Goal: Task Accomplishment & Management: Use online tool/utility

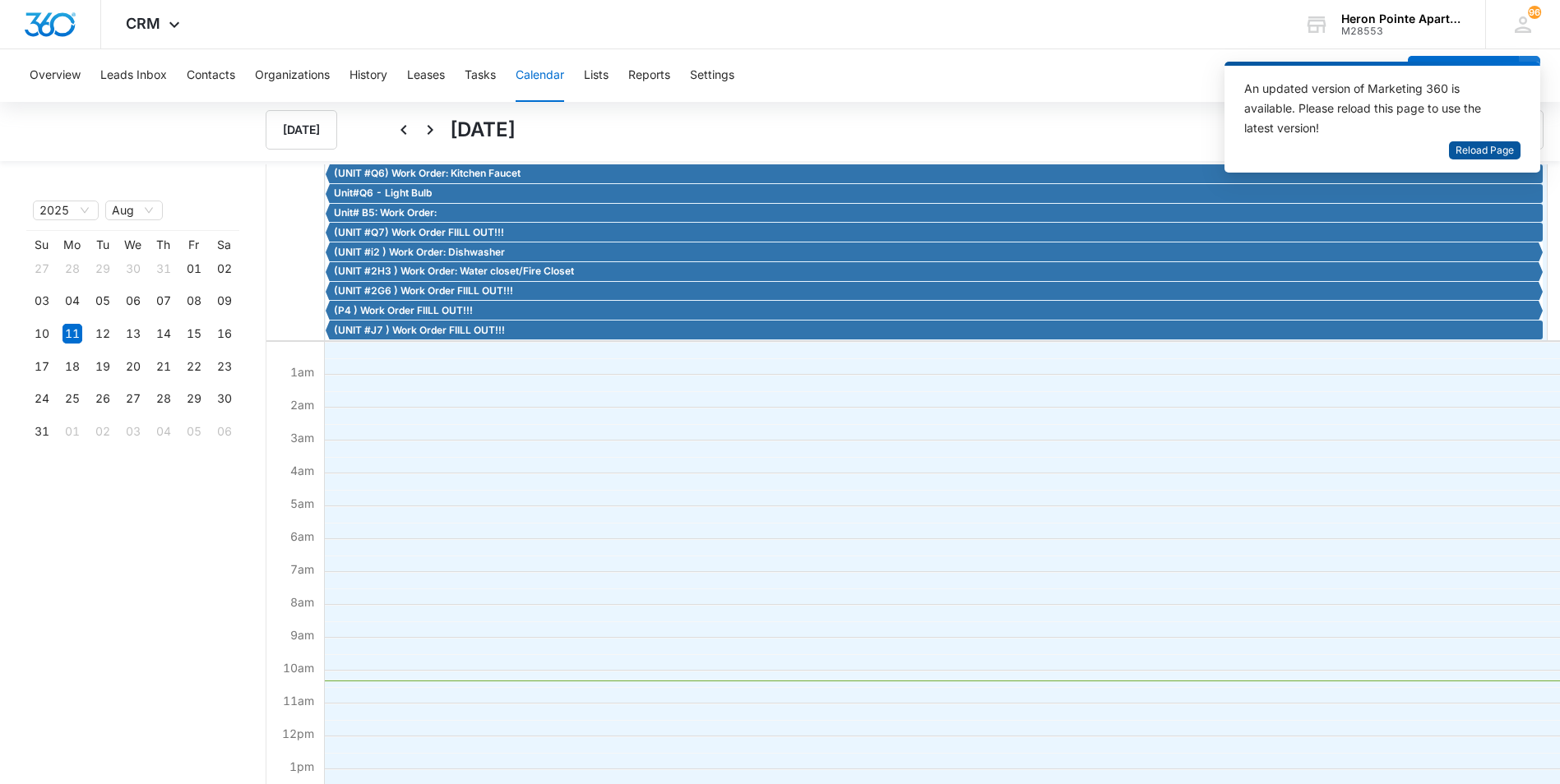
click at [1465, 152] on span "Reload Page" at bounding box center [1484, 151] width 59 height 16
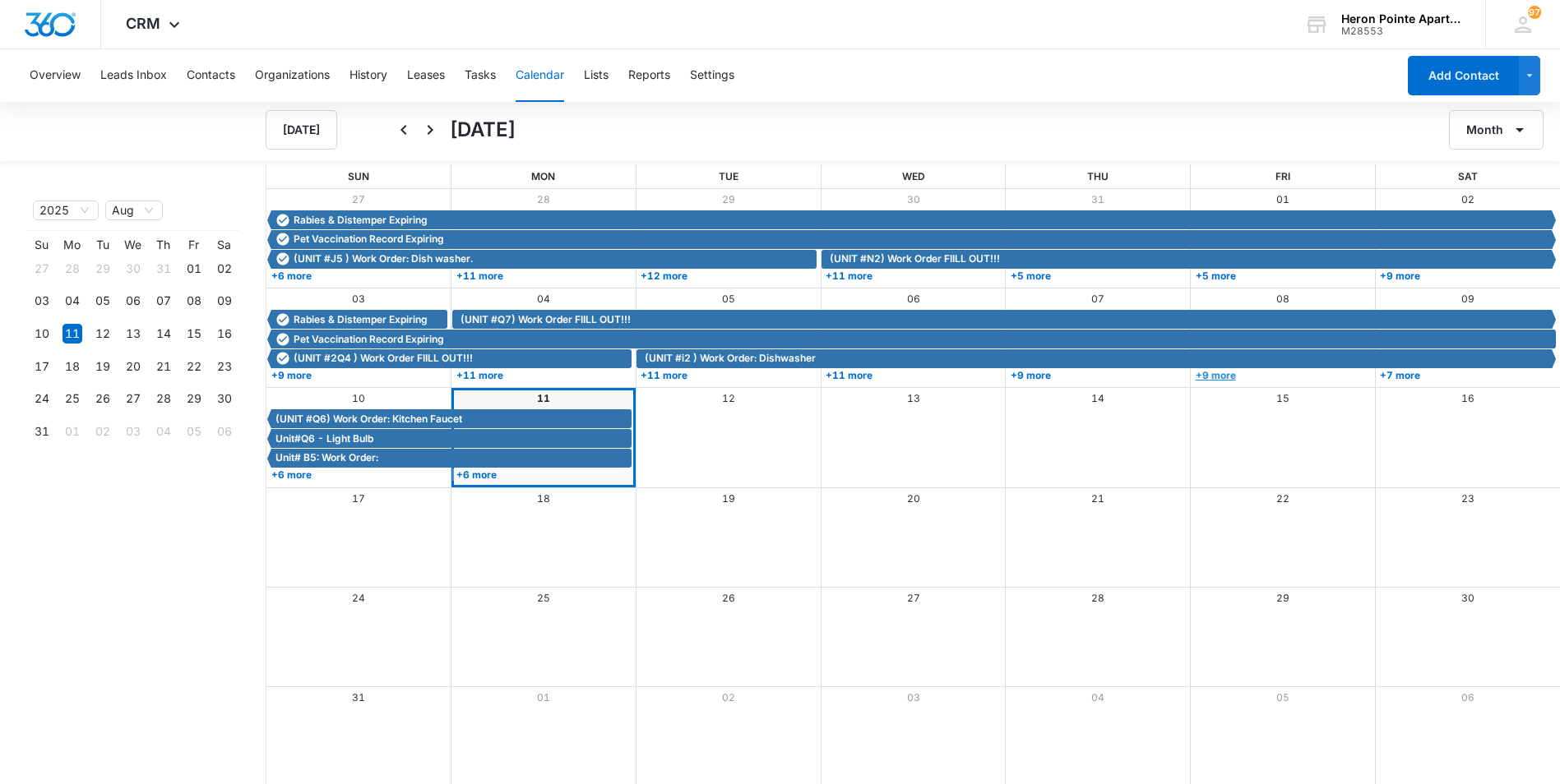
click at [1221, 373] on link "+9 more" at bounding box center [1281, 375] width 180 height 12
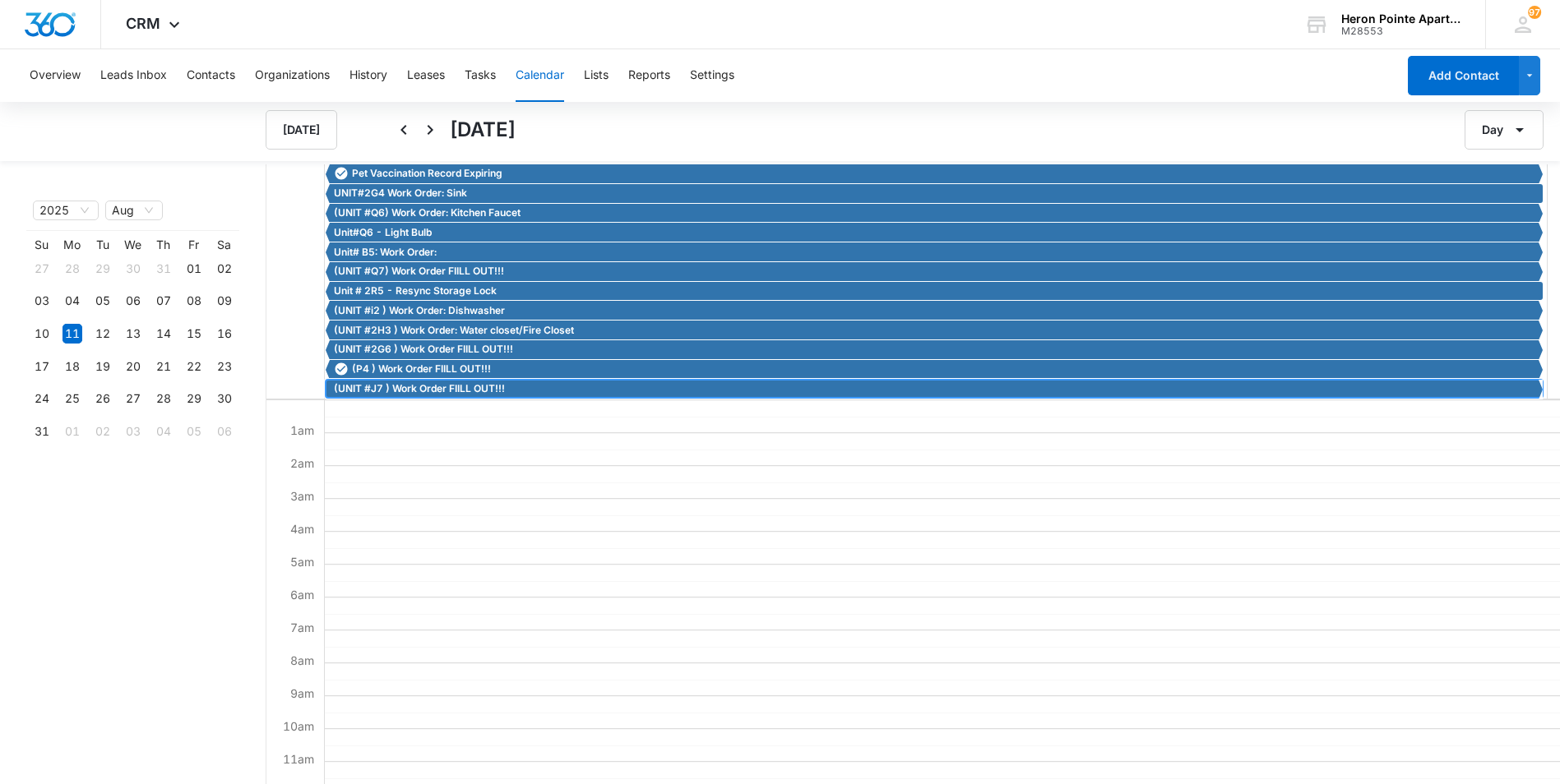
click at [439, 388] on span "(UNIT #J7 ) Work Order FIILL OUT!!!" at bounding box center [419, 389] width 171 height 15
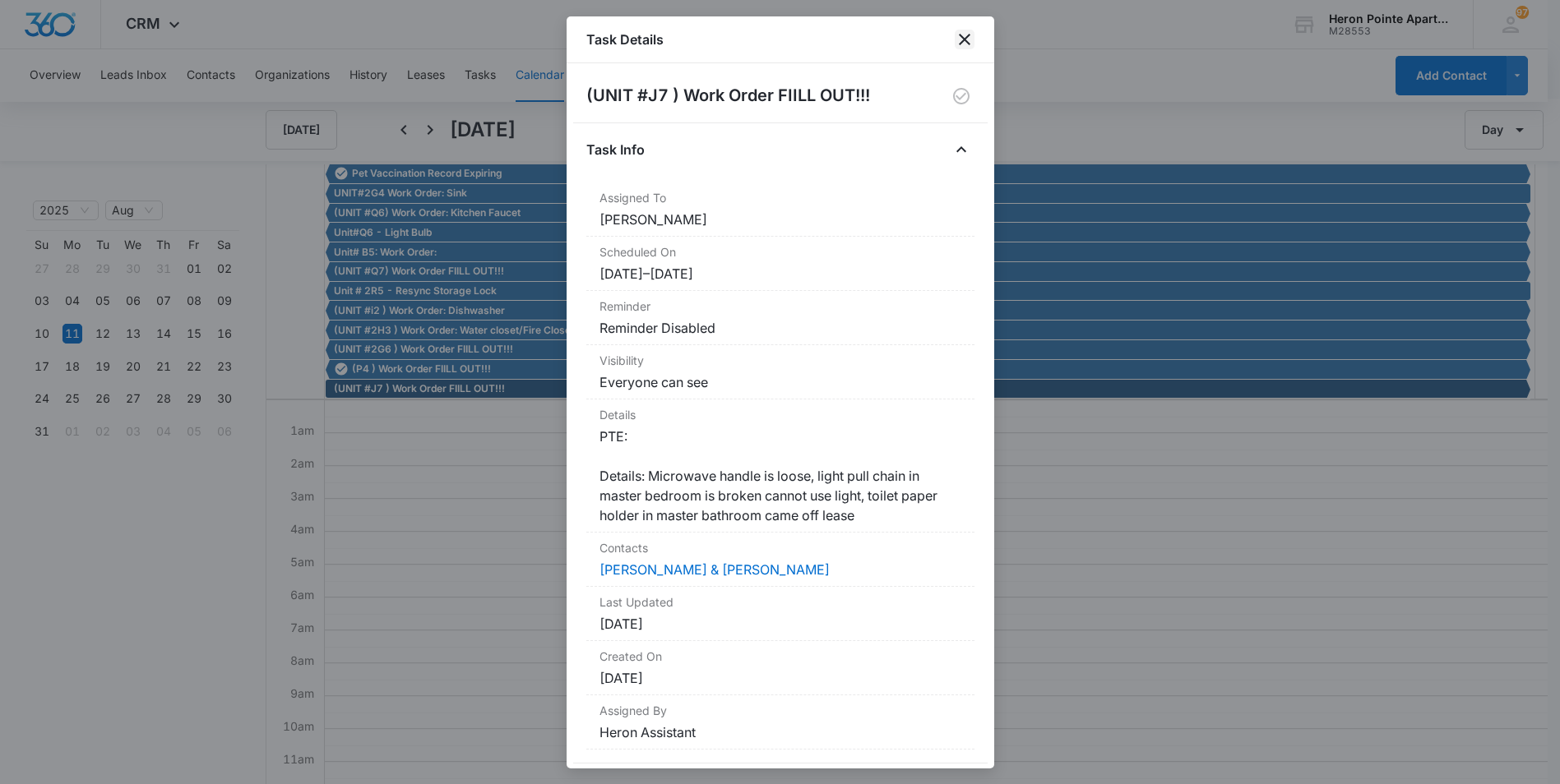
click at [956, 40] on icon "close" at bounding box center [965, 40] width 20 height 20
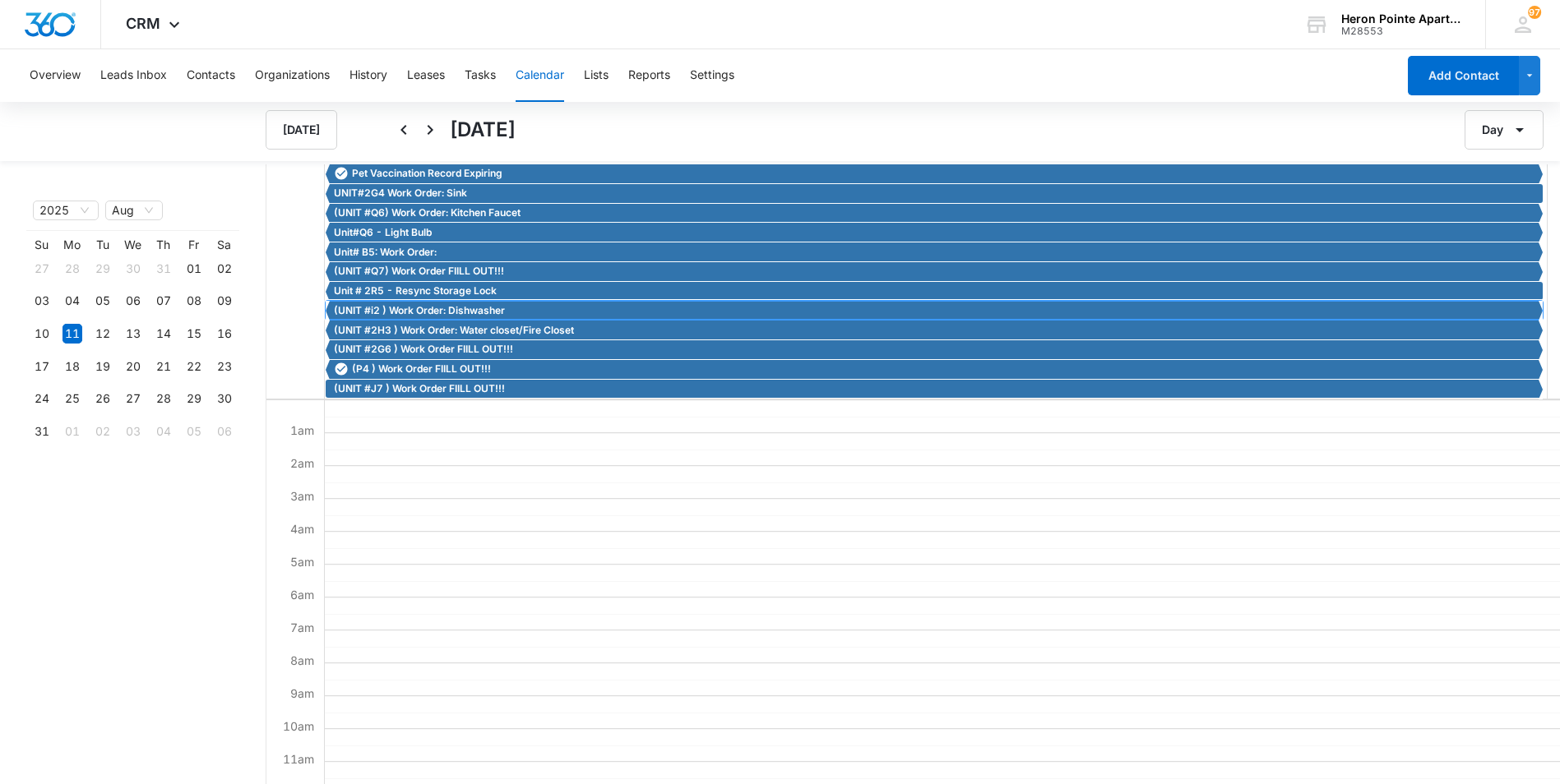
click at [448, 312] on span "(UNIT #i2 ) Work Order: Dishwasher" at bounding box center [419, 311] width 171 height 15
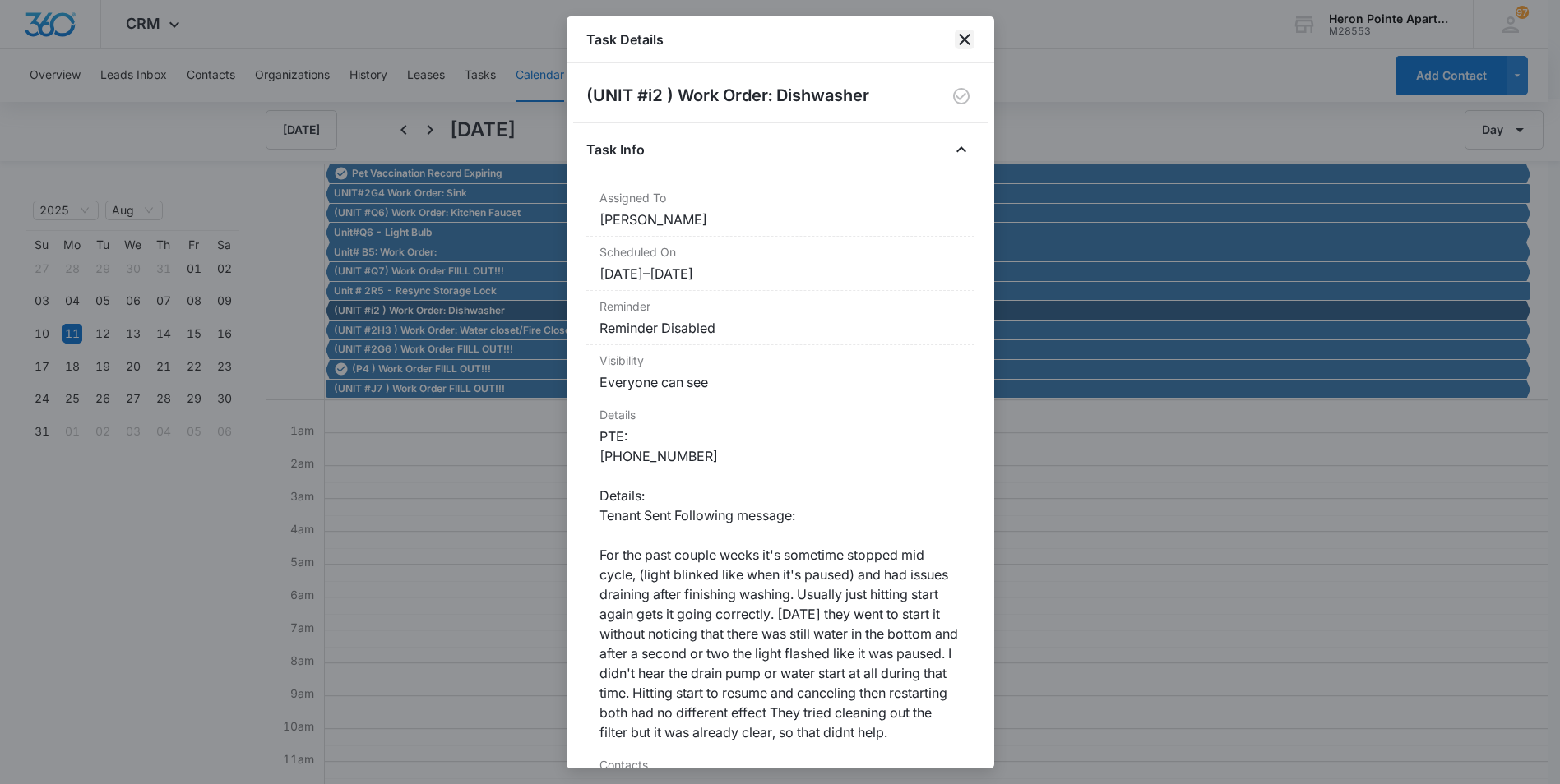
drag, startPoint x: 969, startPoint y: 40, endPoint x: 939, endPoint y: 52, distance: 32.3
click at [968, 40] on icon "close" at bounding box center [965, 40] width 20 height 20
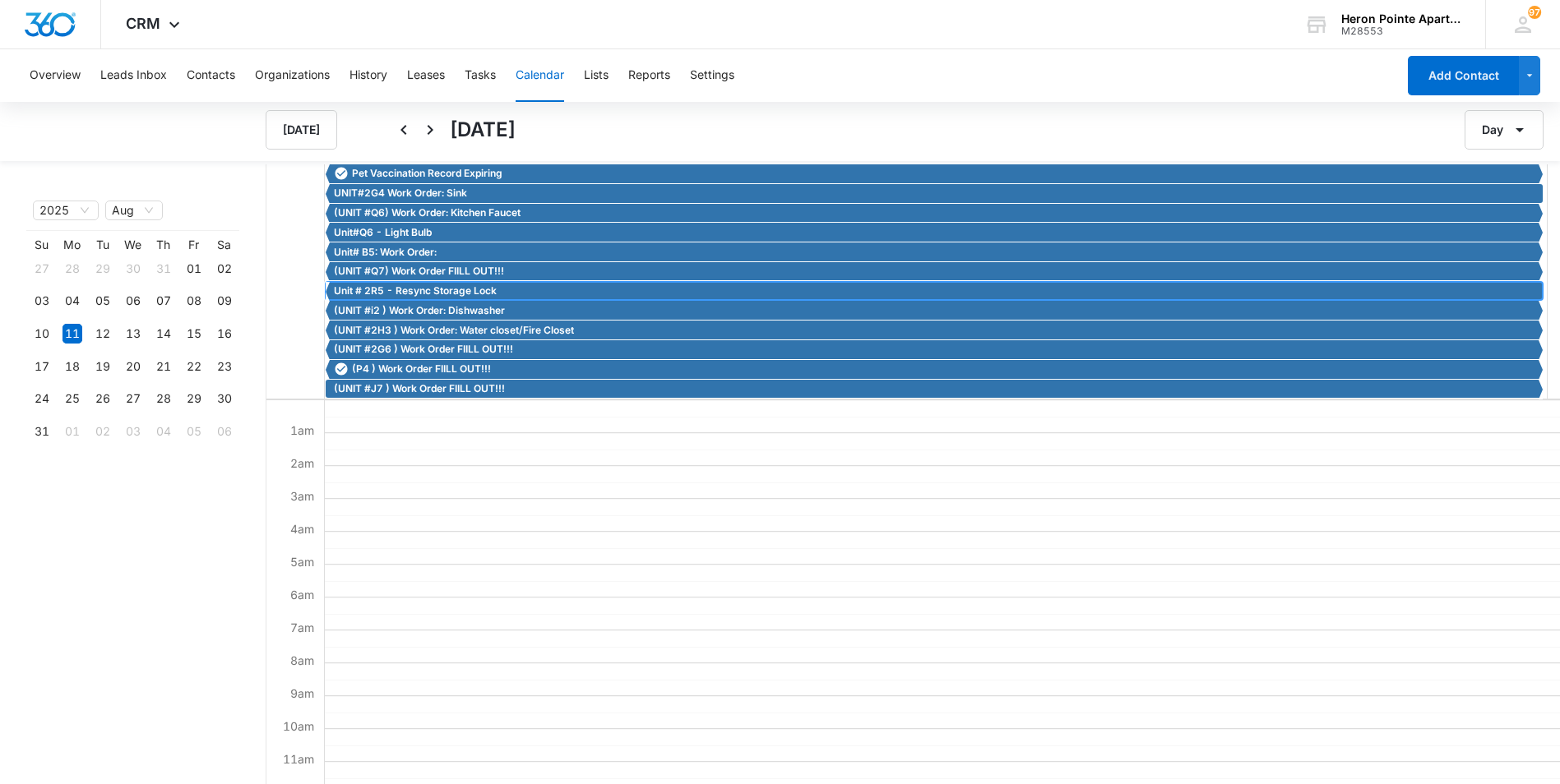
click at [428, 291] on span "Unit # 2R5 - Resync Storage Lock" at bounding box center [415, 291] width 162 height 15
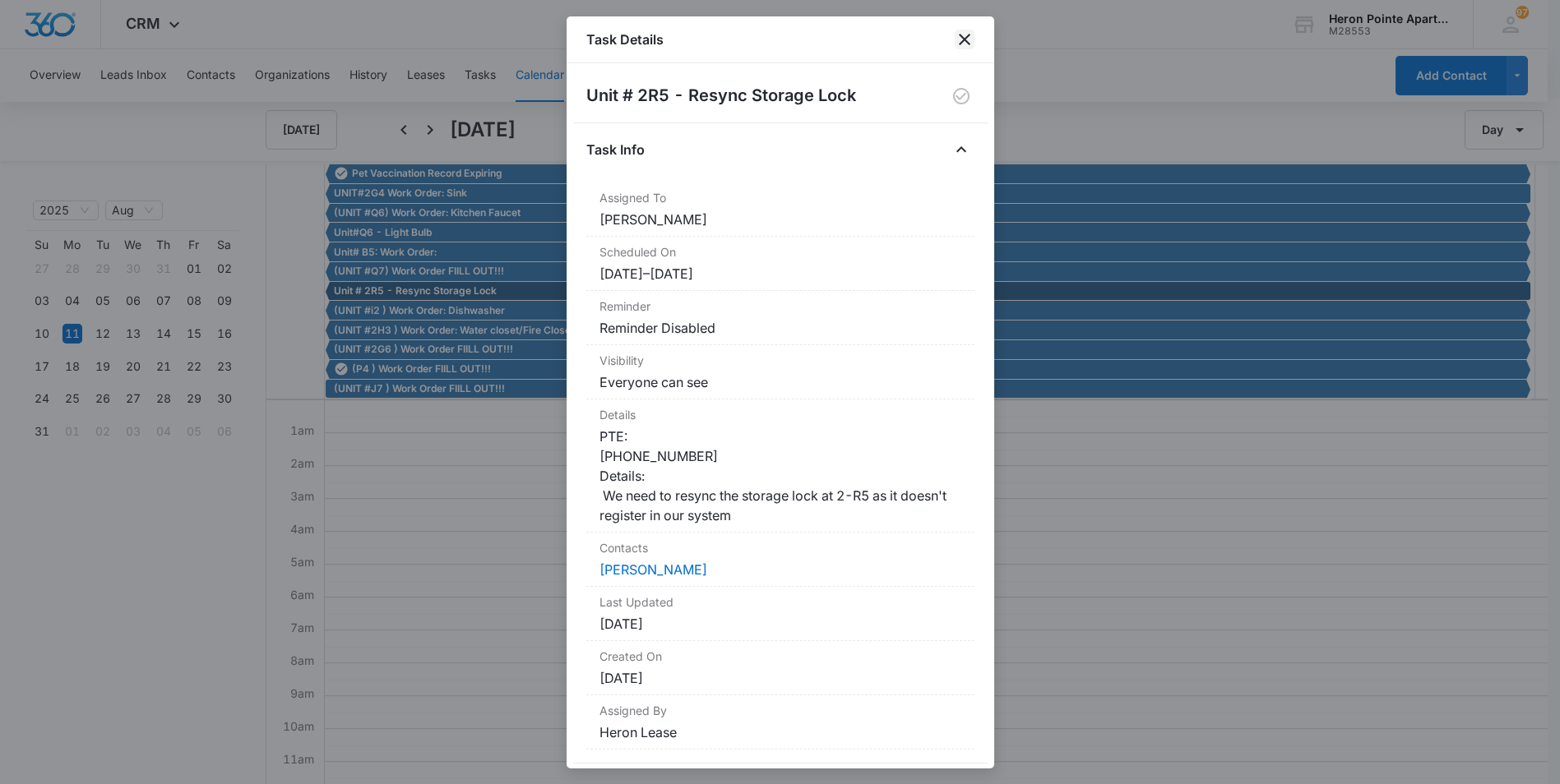
drag, startPoint x: 966, startPoint y: 39, endPoint x: 838, endPoint y: 89, distance: 137.4
click at [965, 39] on icon "close" at bounding box center [965, 40] width 12 height 12
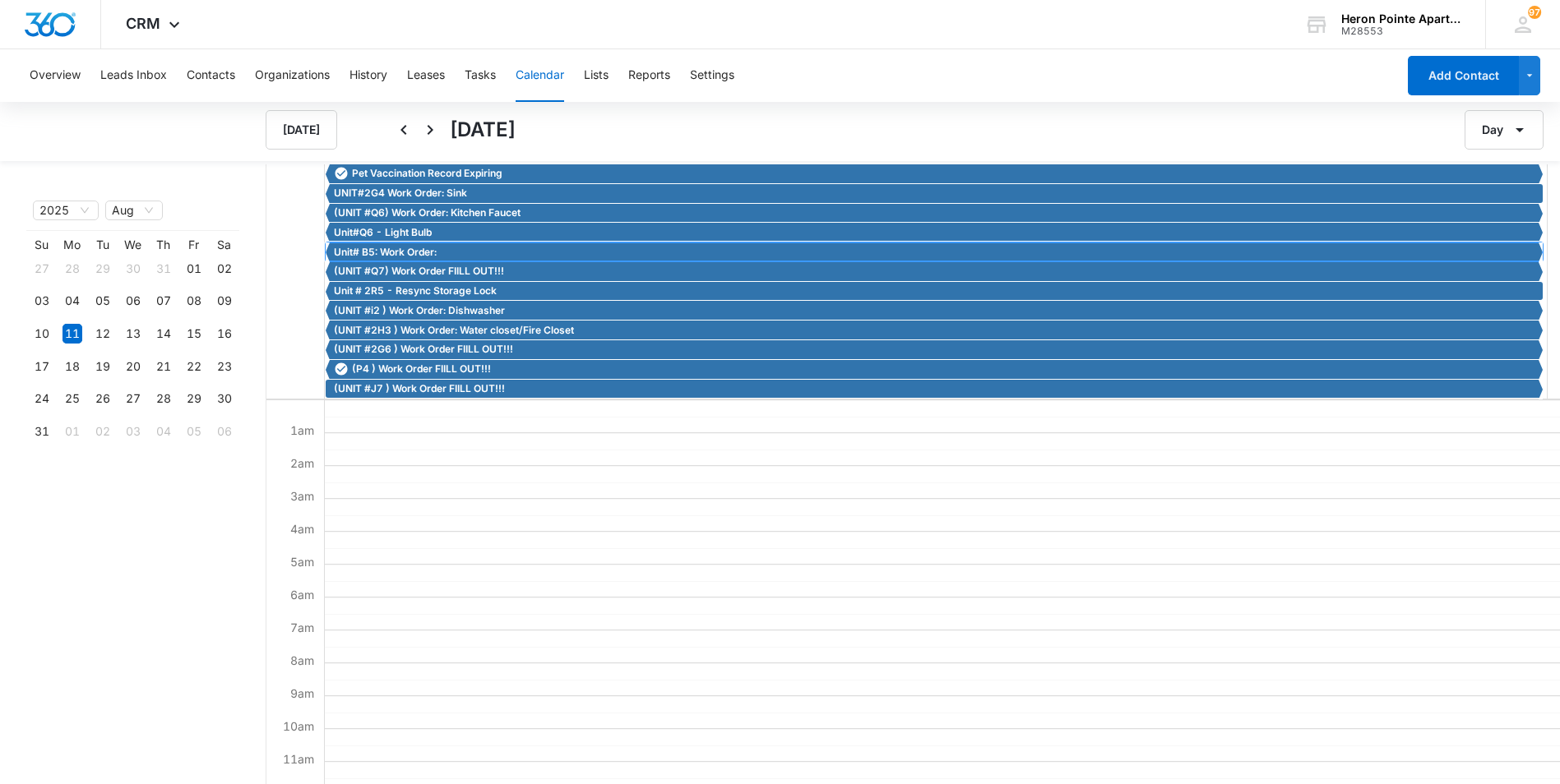
click at [395, 249] on span "Unit# B5: Work Order:" at bounding box center [385, 252] width 103 height 15
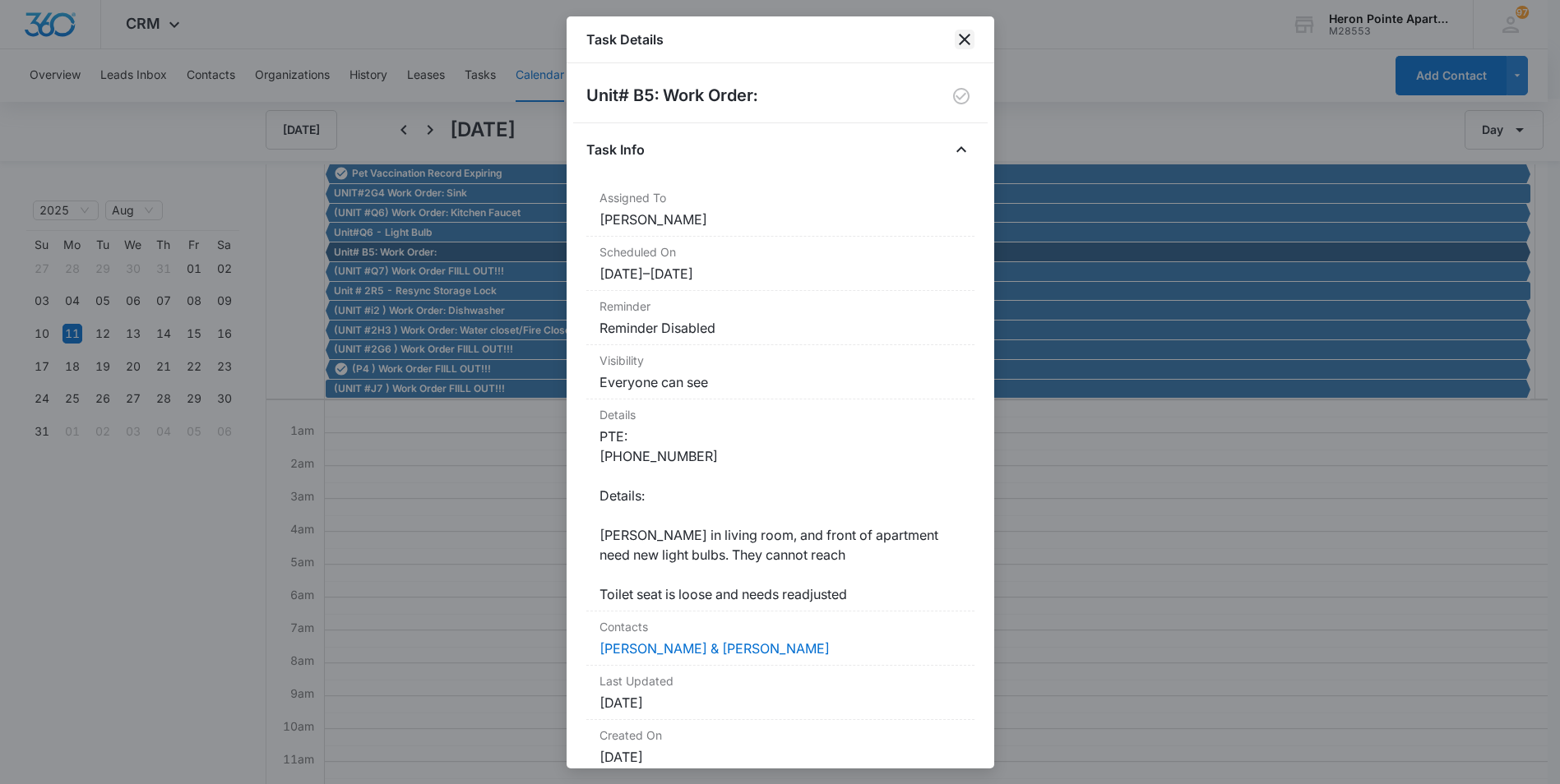
click at [958, 39] on icon "close" at bounding box center [965, 40] width 20 height 20
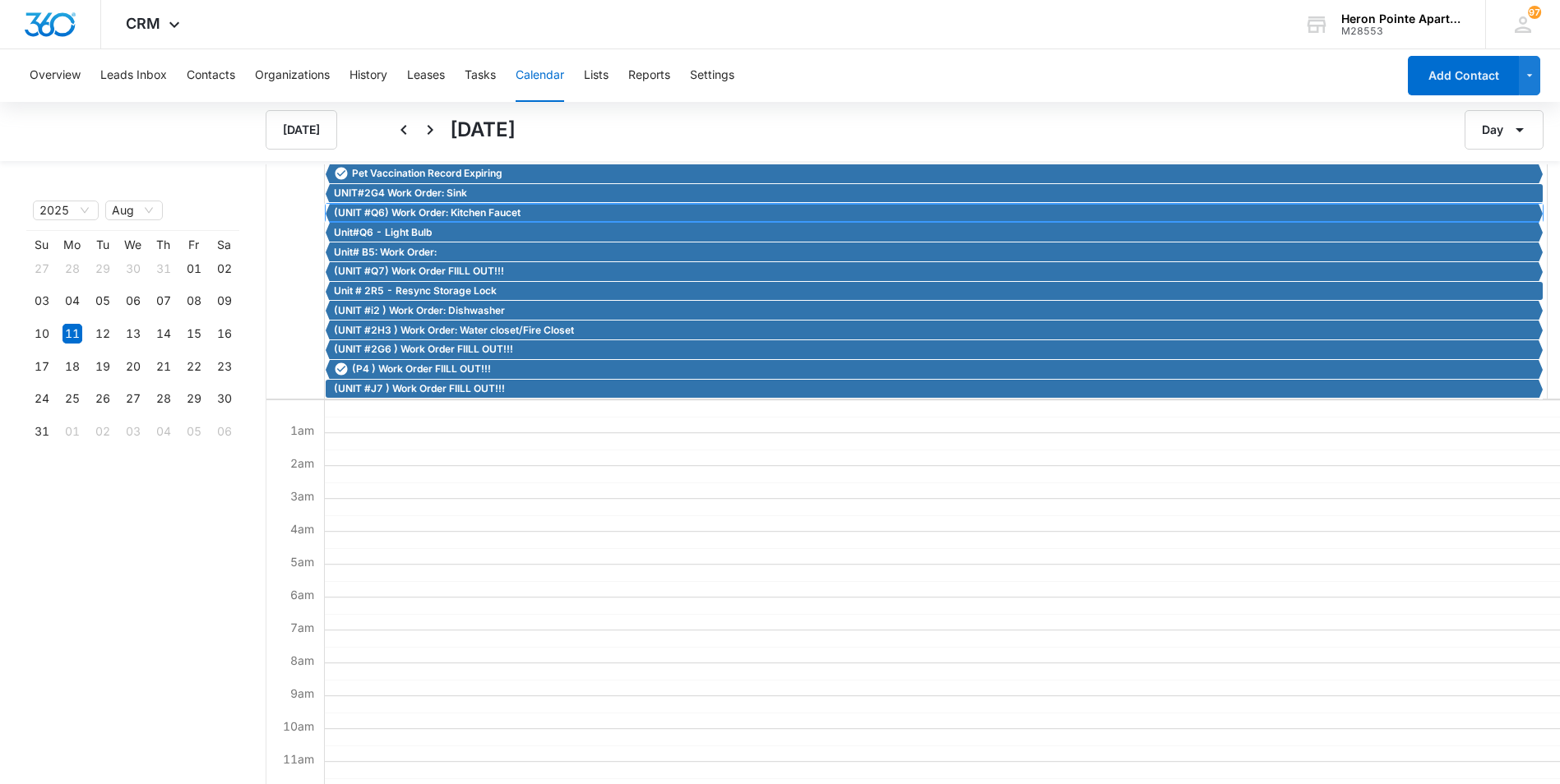
click at [416, 212] on span "(UNIT #Q6) Work Order: Kitchen Faucet" at bounding box center [427, 213] width 186 height 15
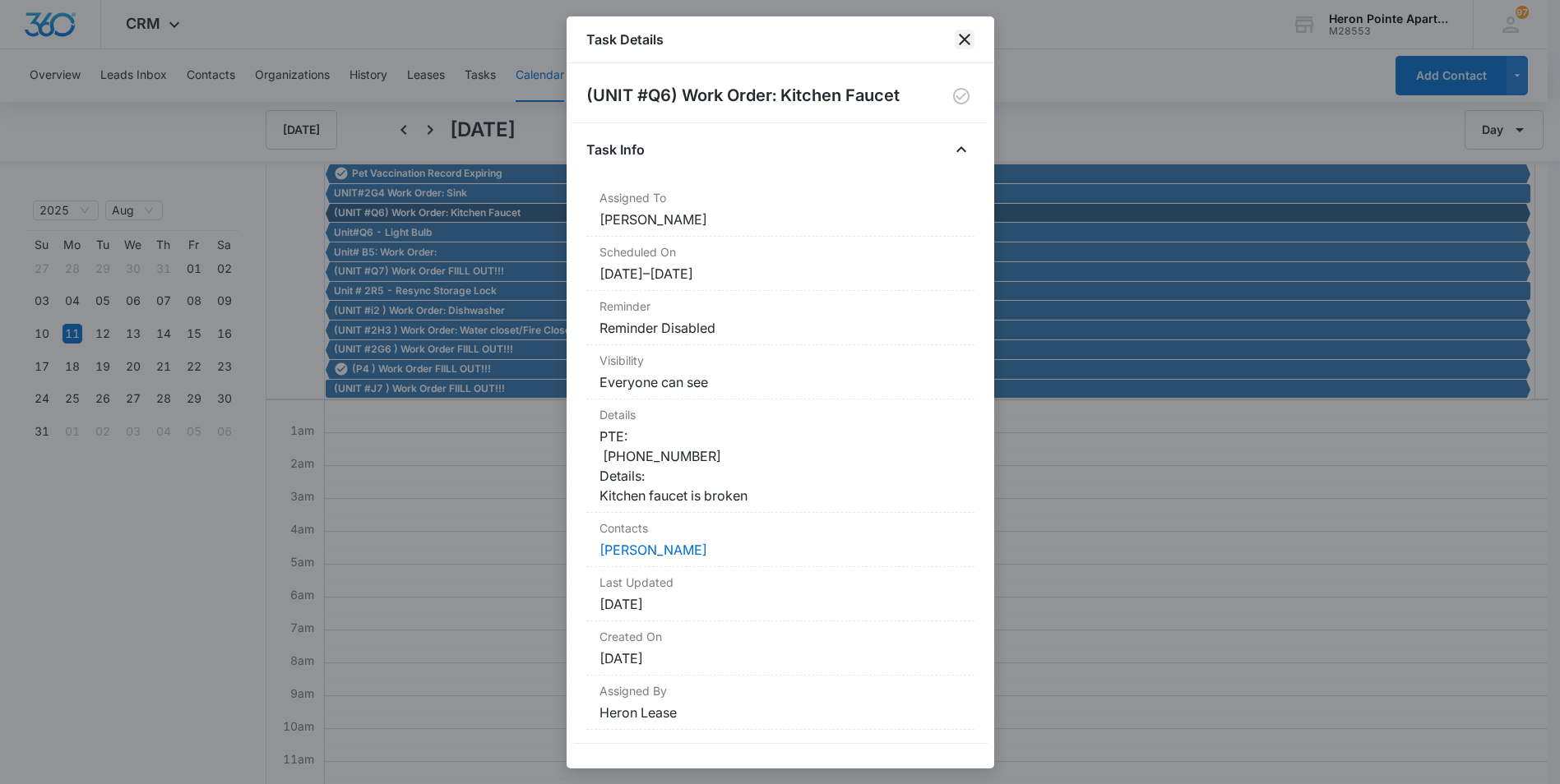
click at [967, 33] on icon "close" at bounding box center [965, 40] width 20 height 20
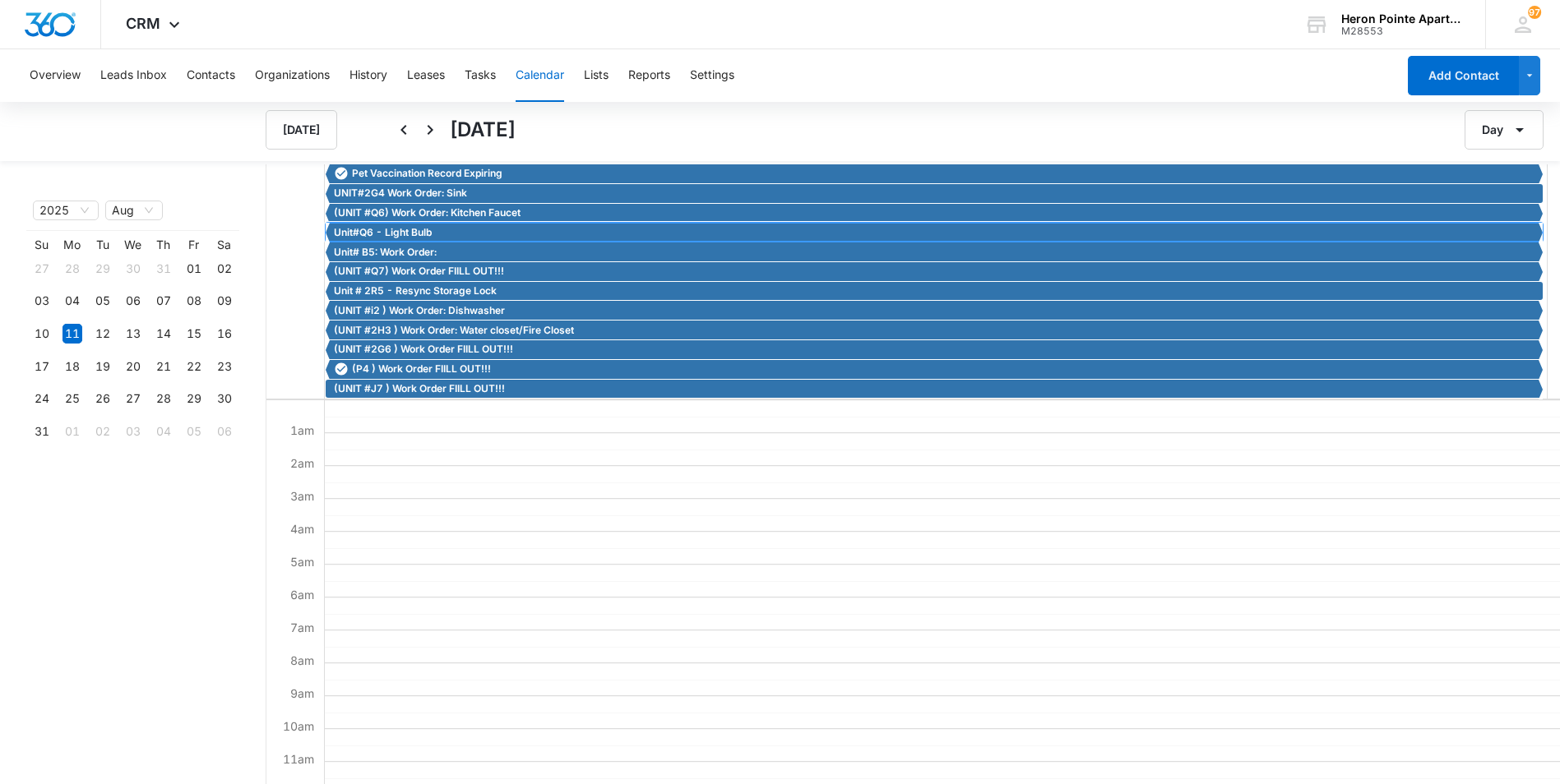
click at [403, 235] on span "Unit#Q6 - Light Bulb" at bounding box center [383, 232] width 98 height 15
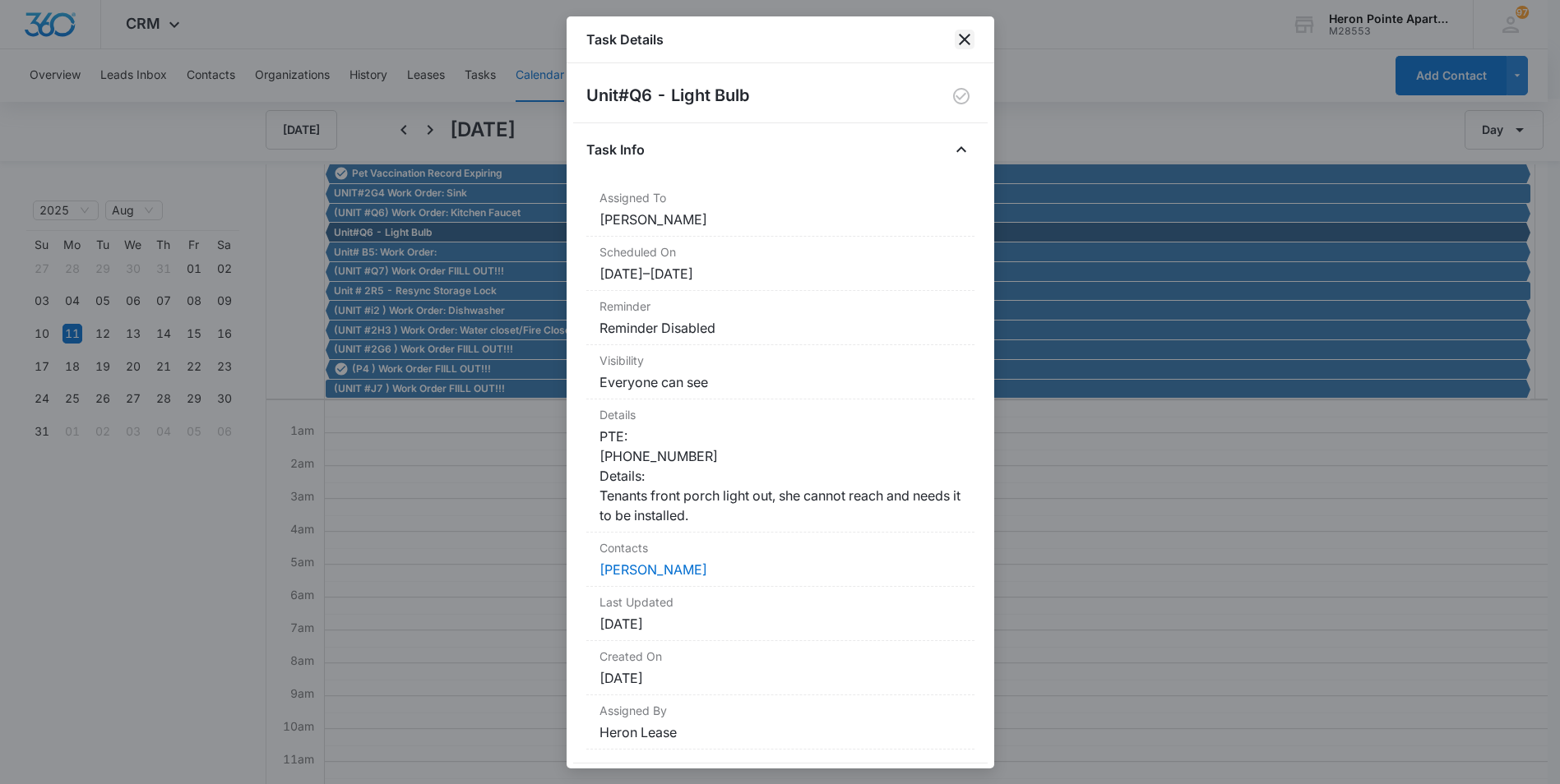
drag, startPoint x: 962, startPoint y: 42, endPoint x: 910, endPoint y: 59, distance: 54.7
click at [958, 42] on icon "close" at bounding box center [965, 40] width 20 height 20
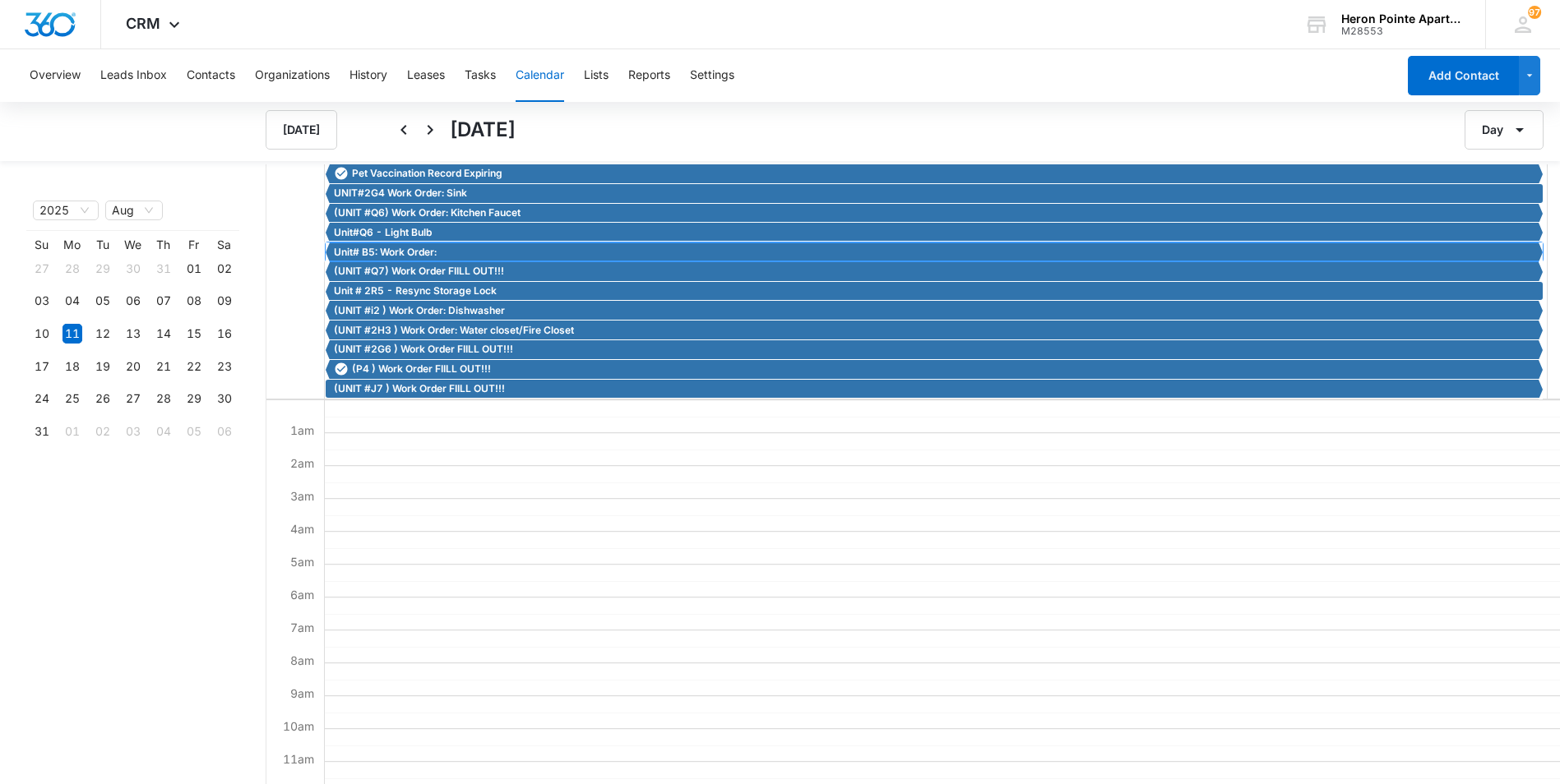
click at [401, 256] on span "Unit# B5: Work Order:" at bounding box center [385, 252] width 103 height 15
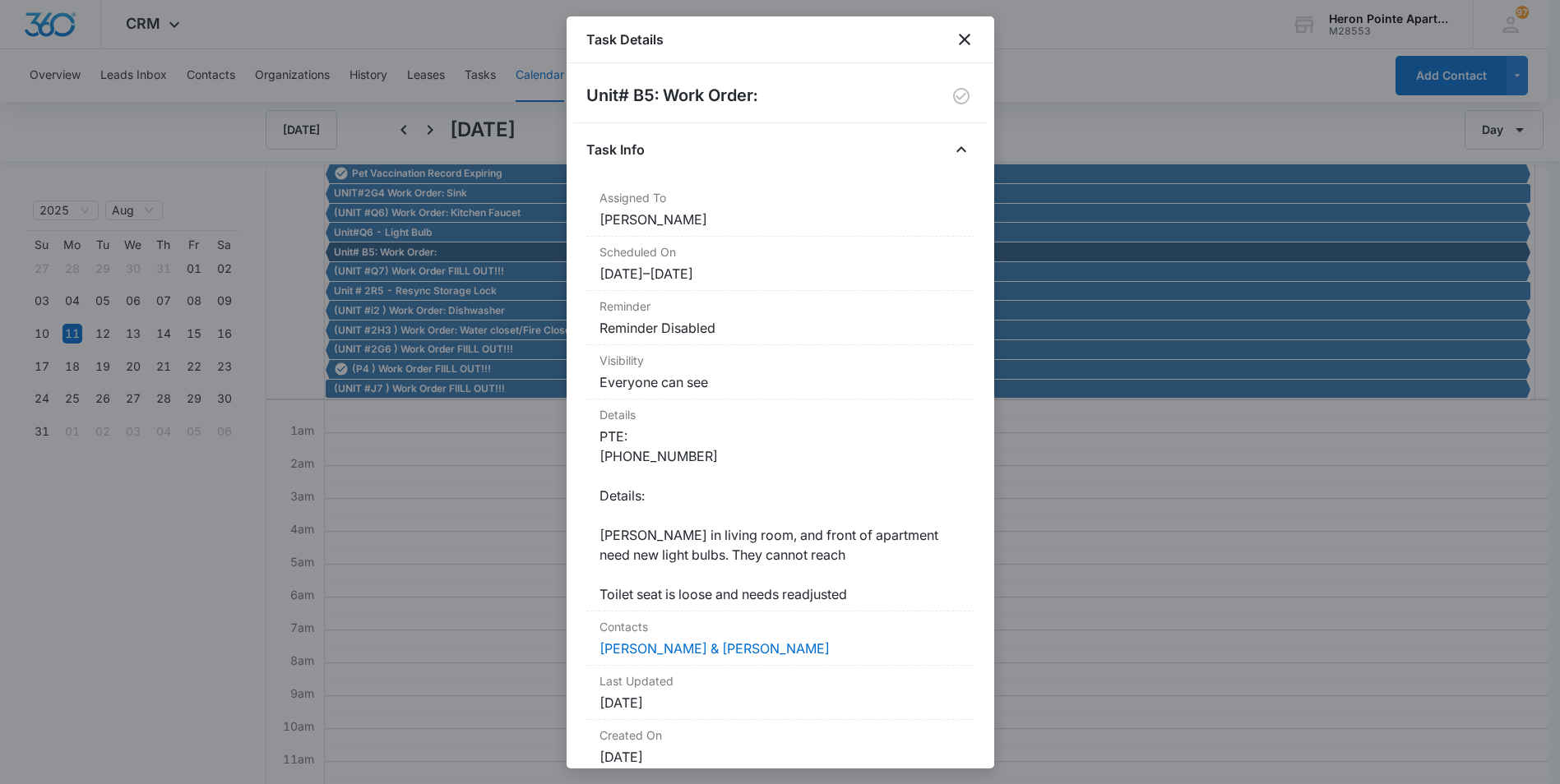
click at [413, 266] on div at bounding box center [780, 392] width 1560 height 784
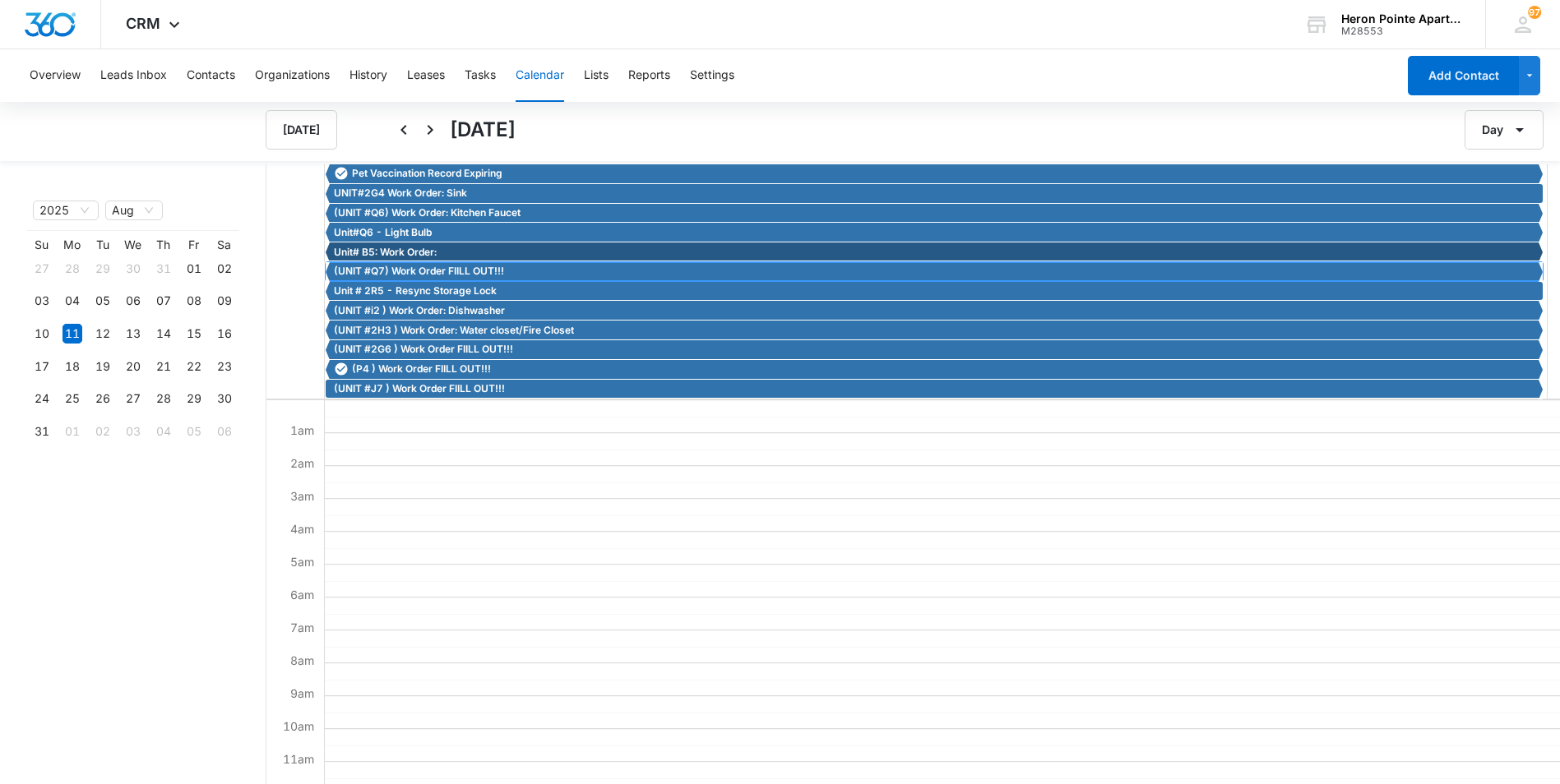
click at [413, 270] on span "(UNIT #Q7) Work Order FIILL OUT!!!" at bounding box center [419, 271] width 170 height 15
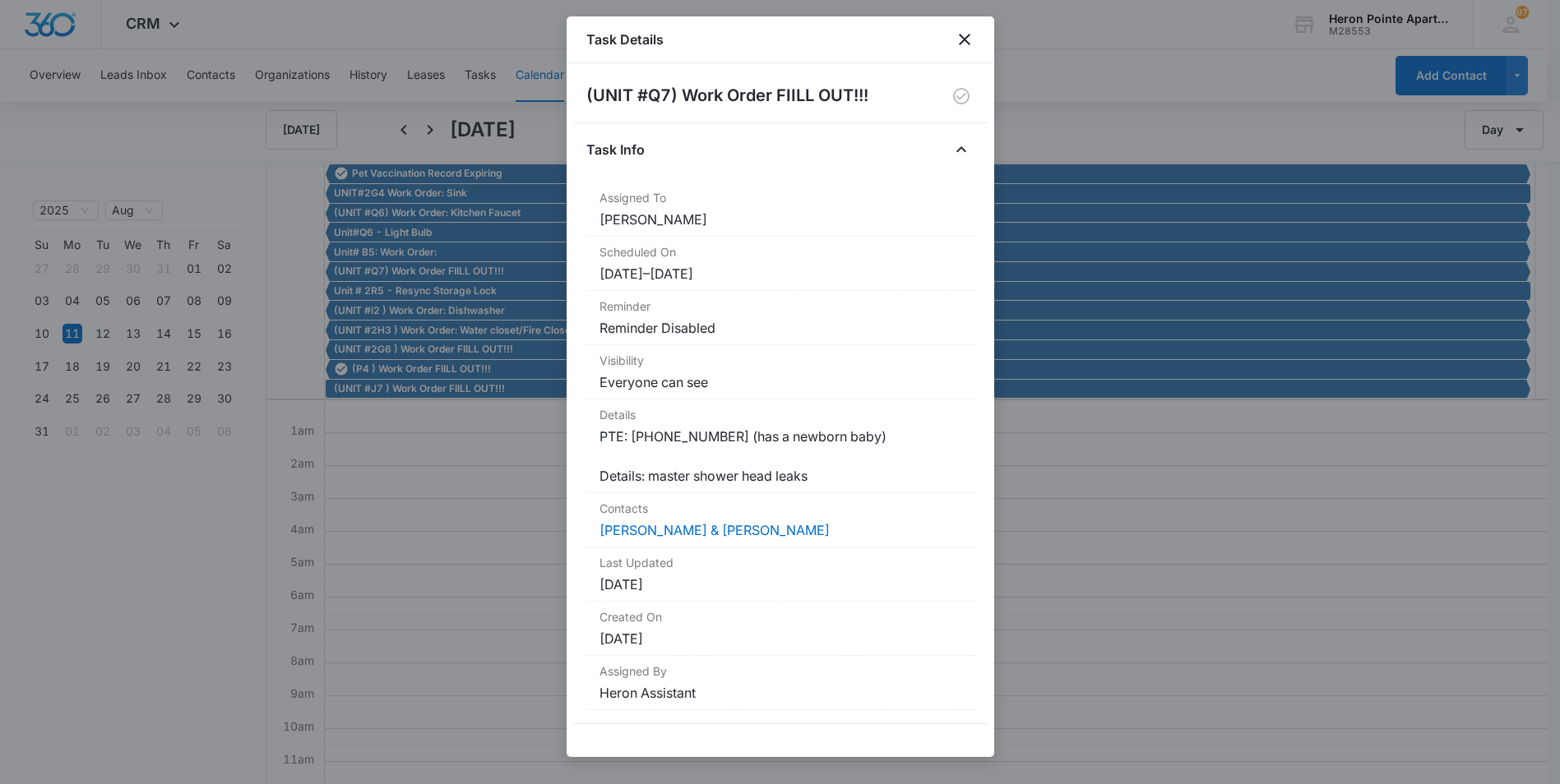
click at [397, 294] on div at bounding box center [780, 392] width 1560 height 784
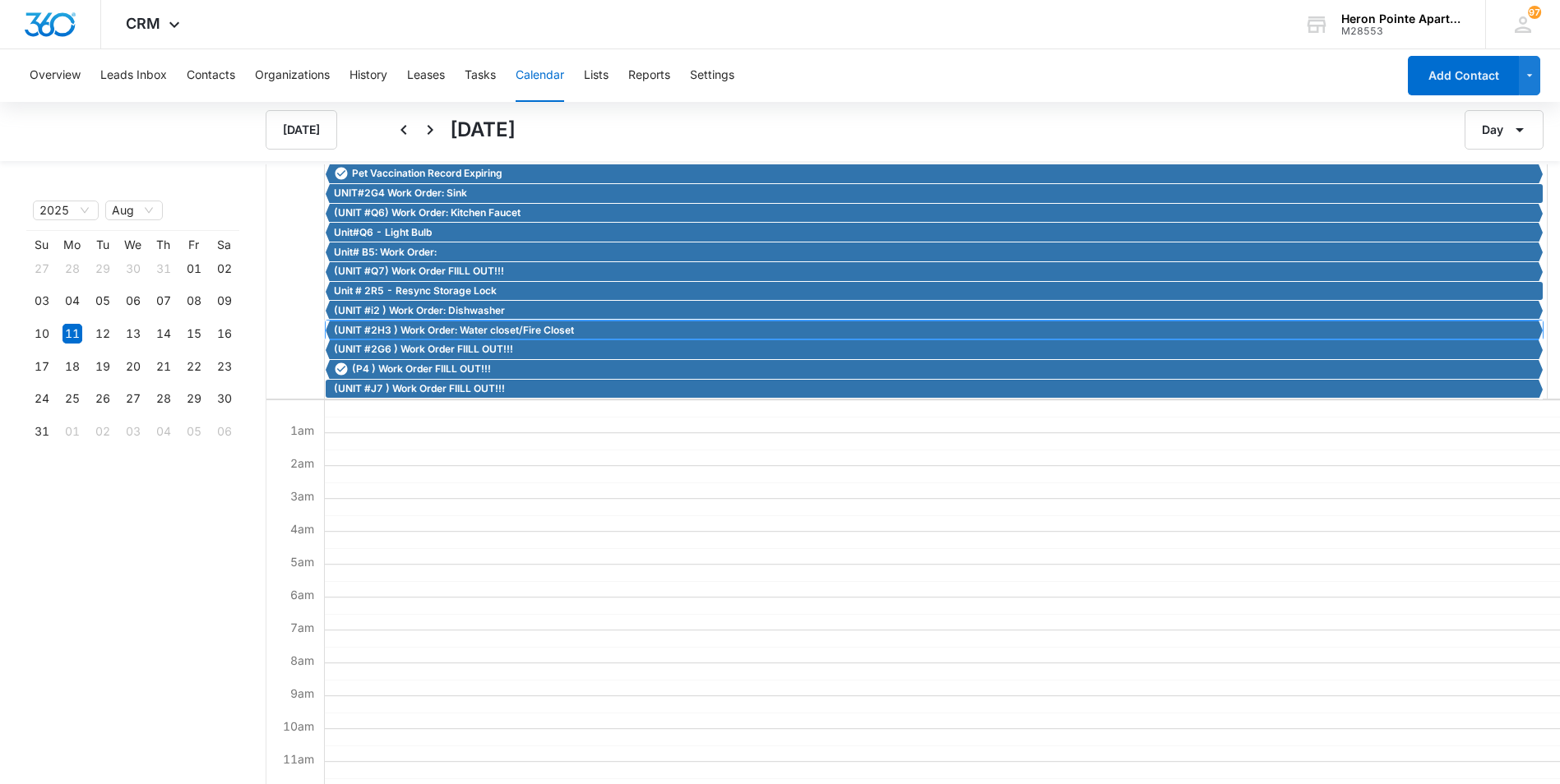
click at [417, 332] on span "(UNIT #2H3 ) Work Order: Water closet/Fire Closet" at bounding box center [453, 331] width 240 height 15
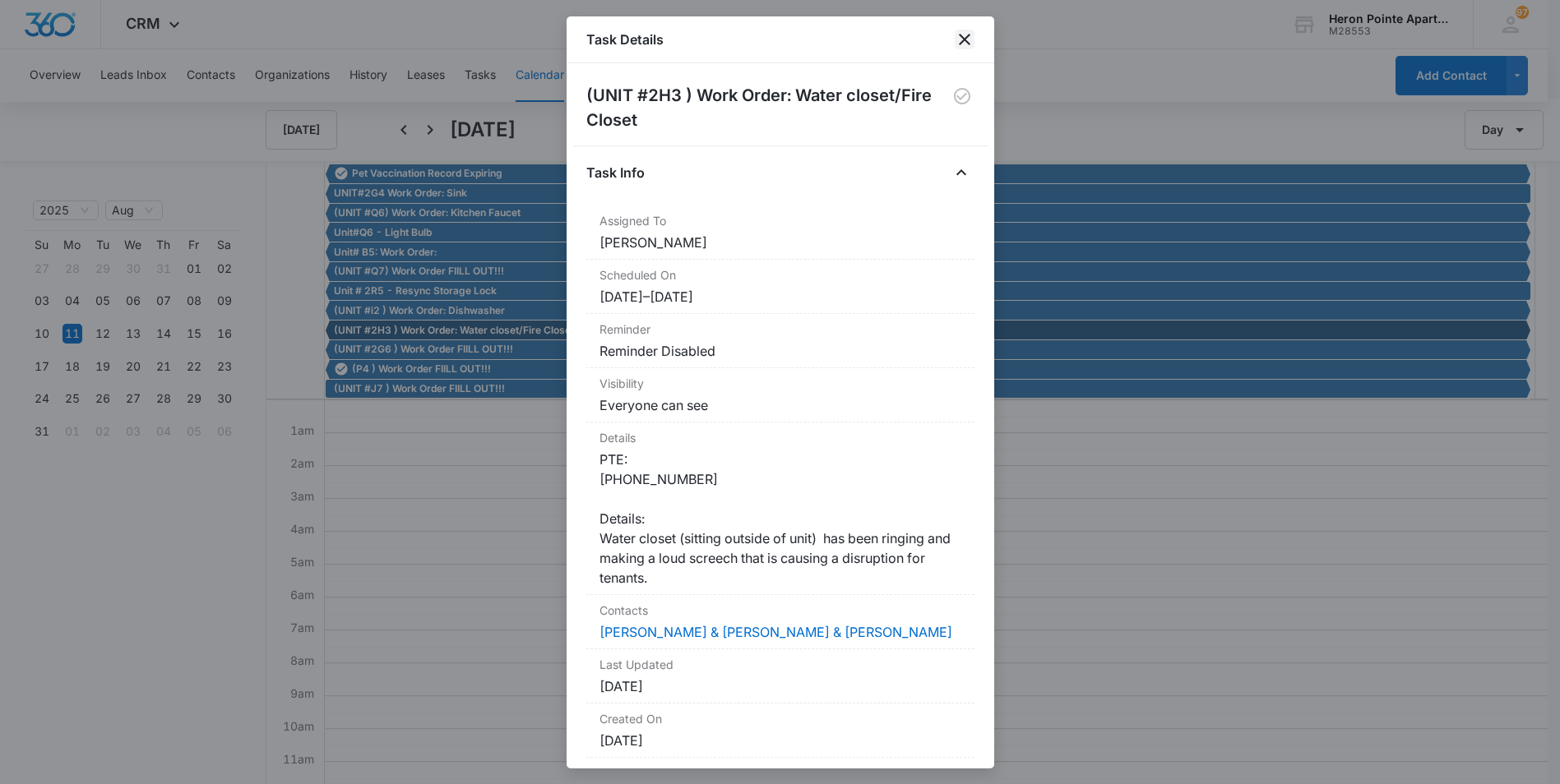
click at [968, 36] on icon "close" at bounding box center [965, 40] width 12 height 12
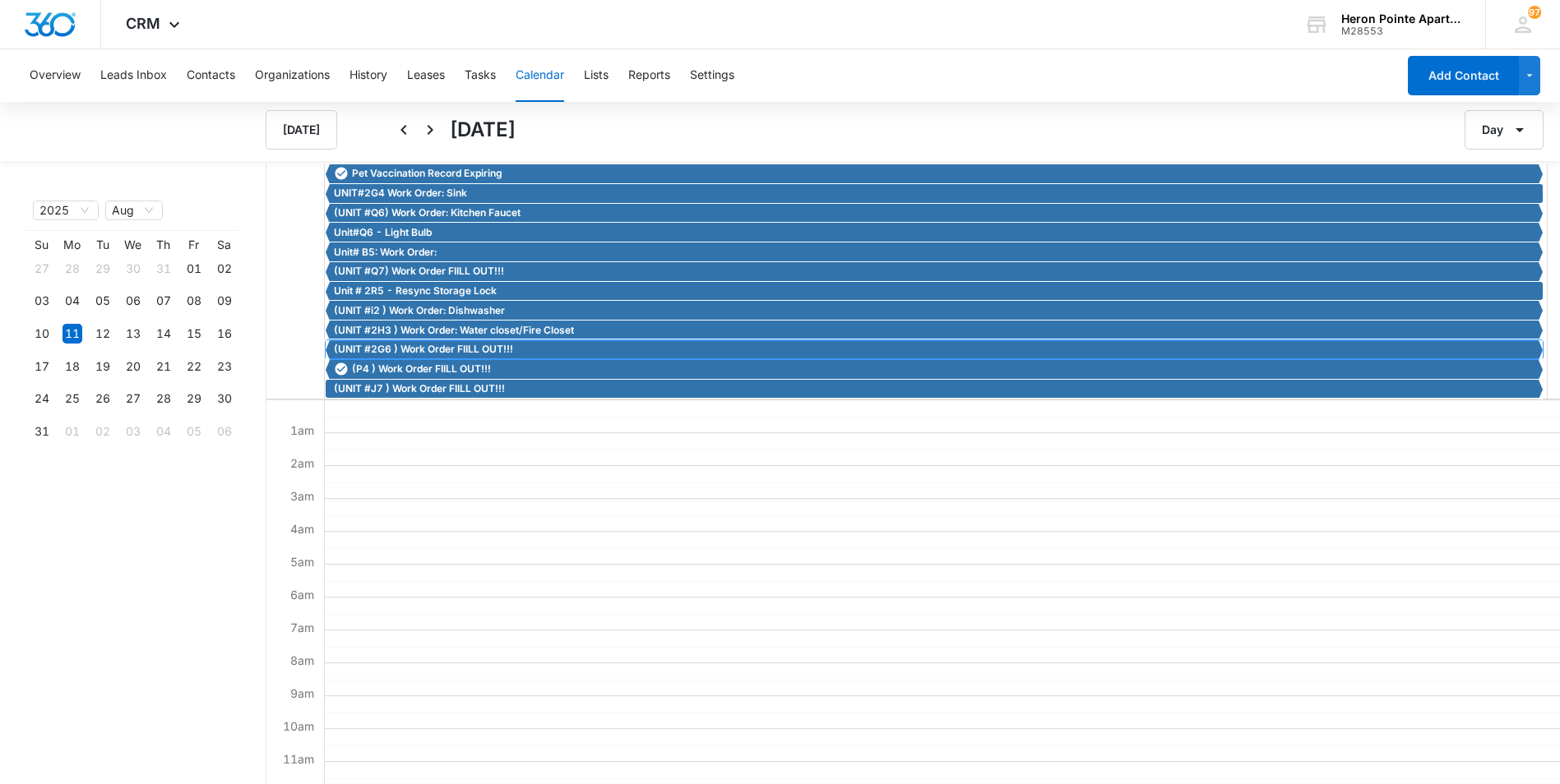
click at [413, 350] on span "(UNIT #2G6 ) Work Order FIILL OUT!!!" at bounding box center [423, 350] width 179 height 15
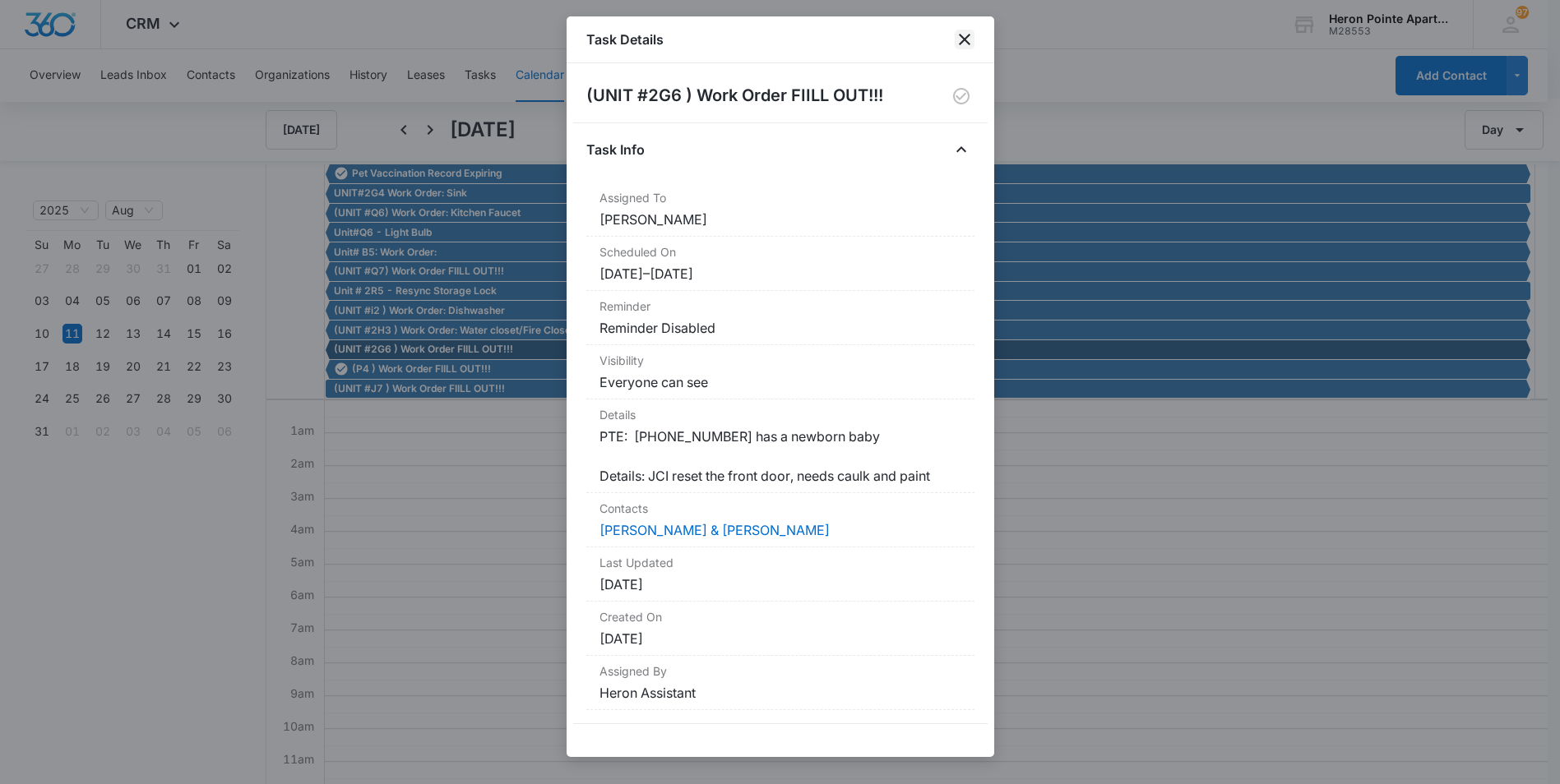
click at [962, 33] on icon "close" at bounding box center [965, 40] width 20 height 20
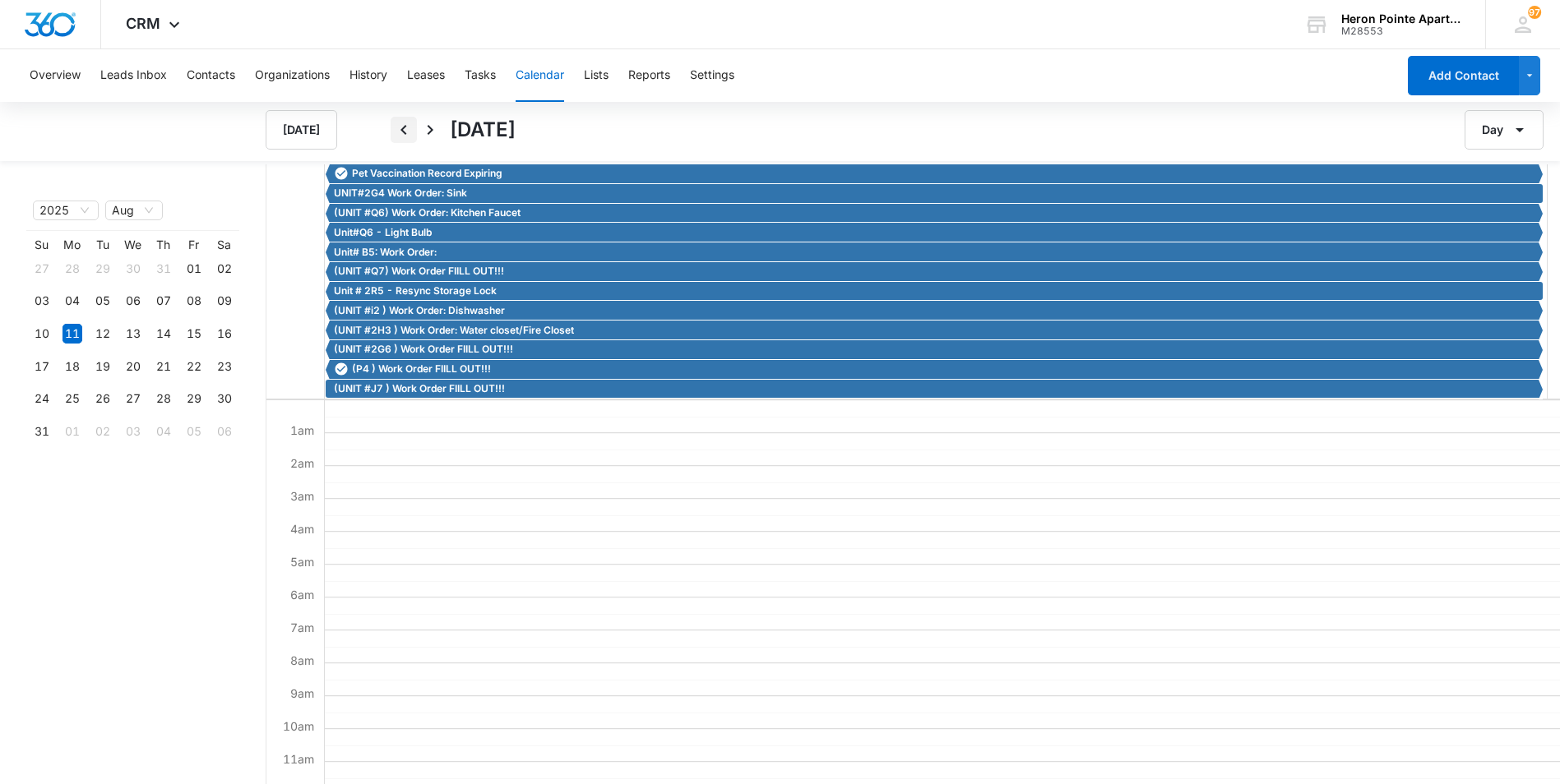
click at [405, 124] on icon "Back" at bounding box center [404, 130] width 20 height 20
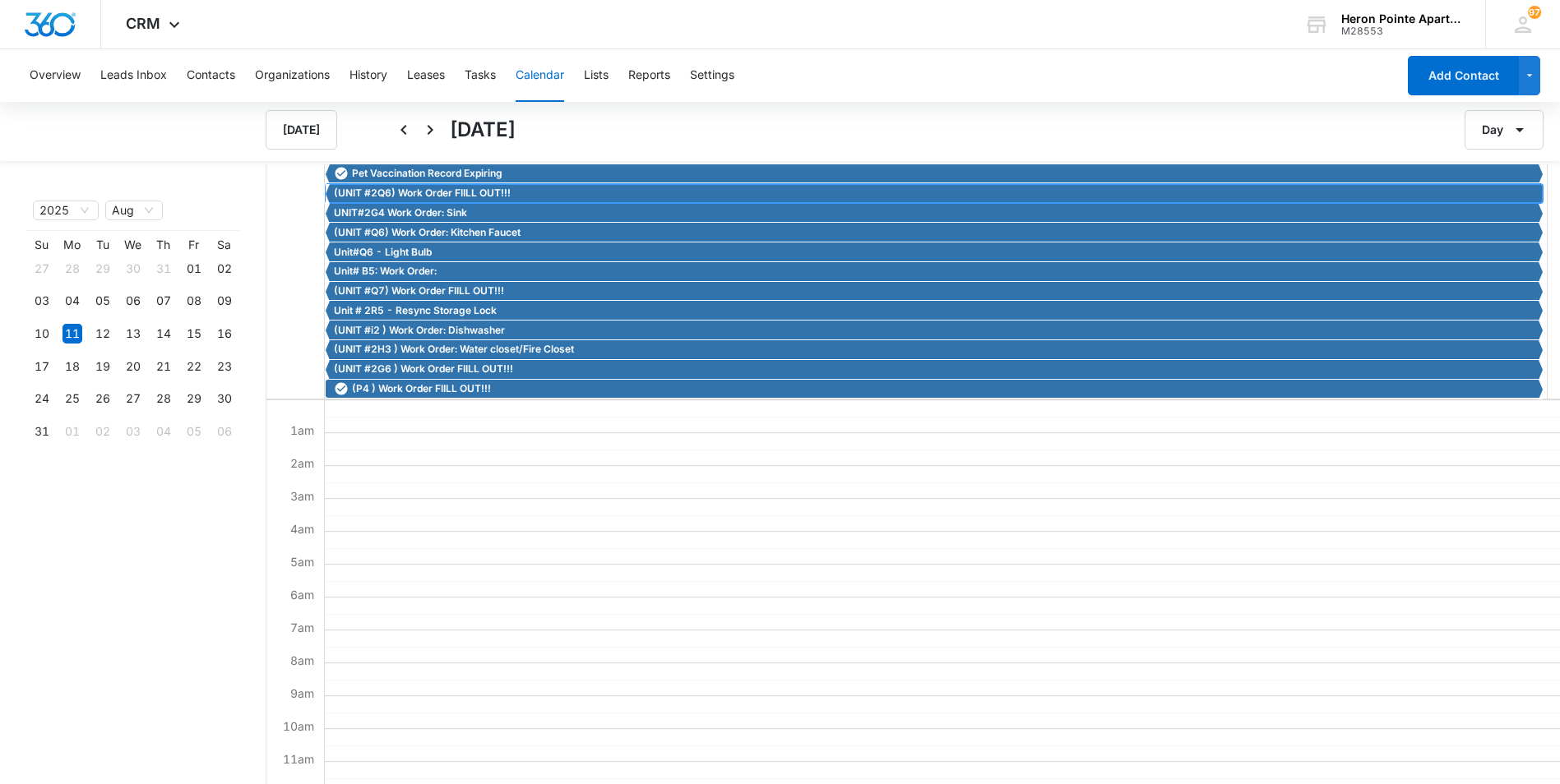
click at [431, 185] on div "(UNIT #2Q6) Work Order FIILL OUT!!!" at bounding box center [934, 193] width 1217 height 19
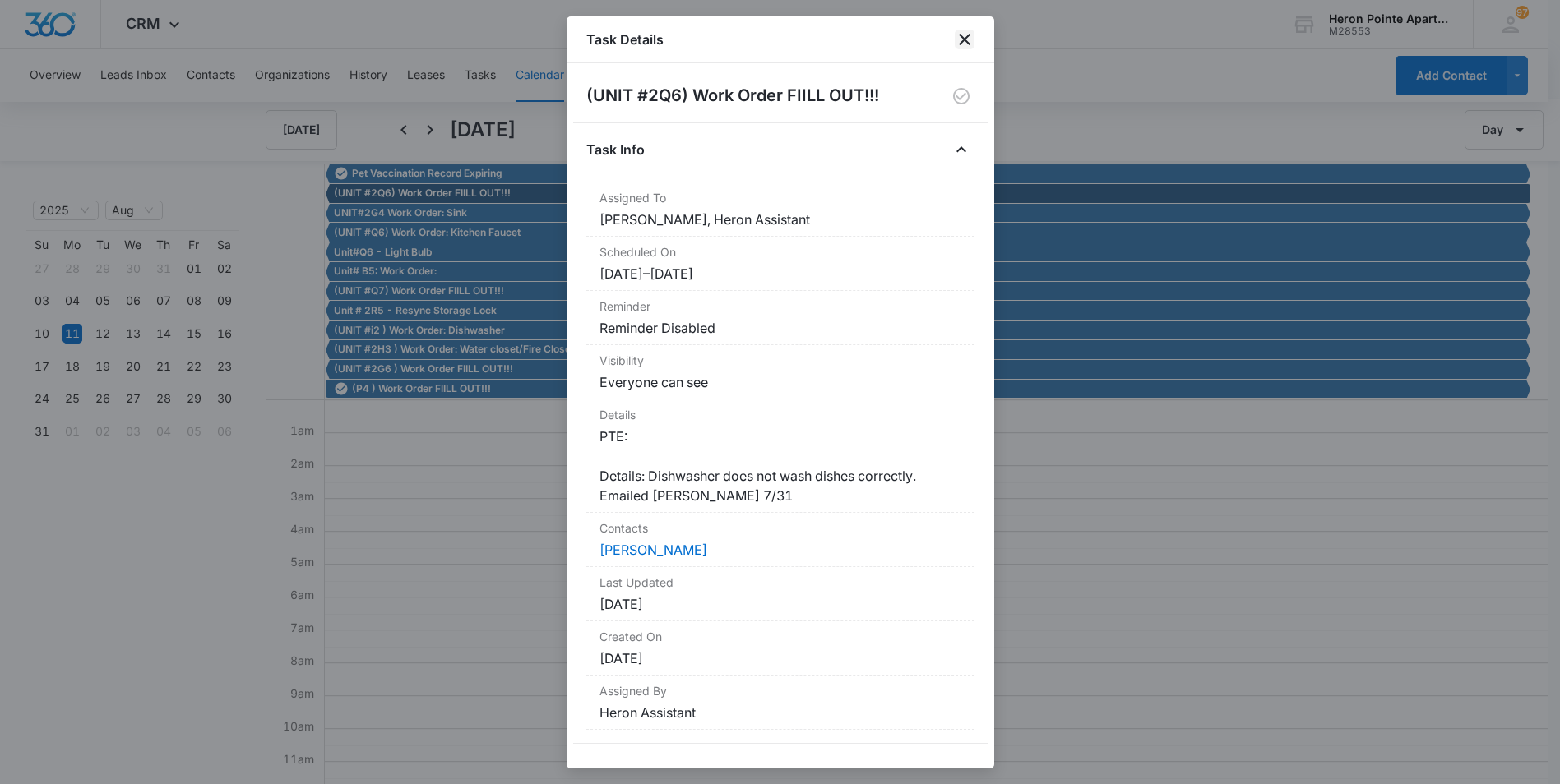
click at [969, 43] on icon "close" at bounding box center [965, 40] width 20 height 20
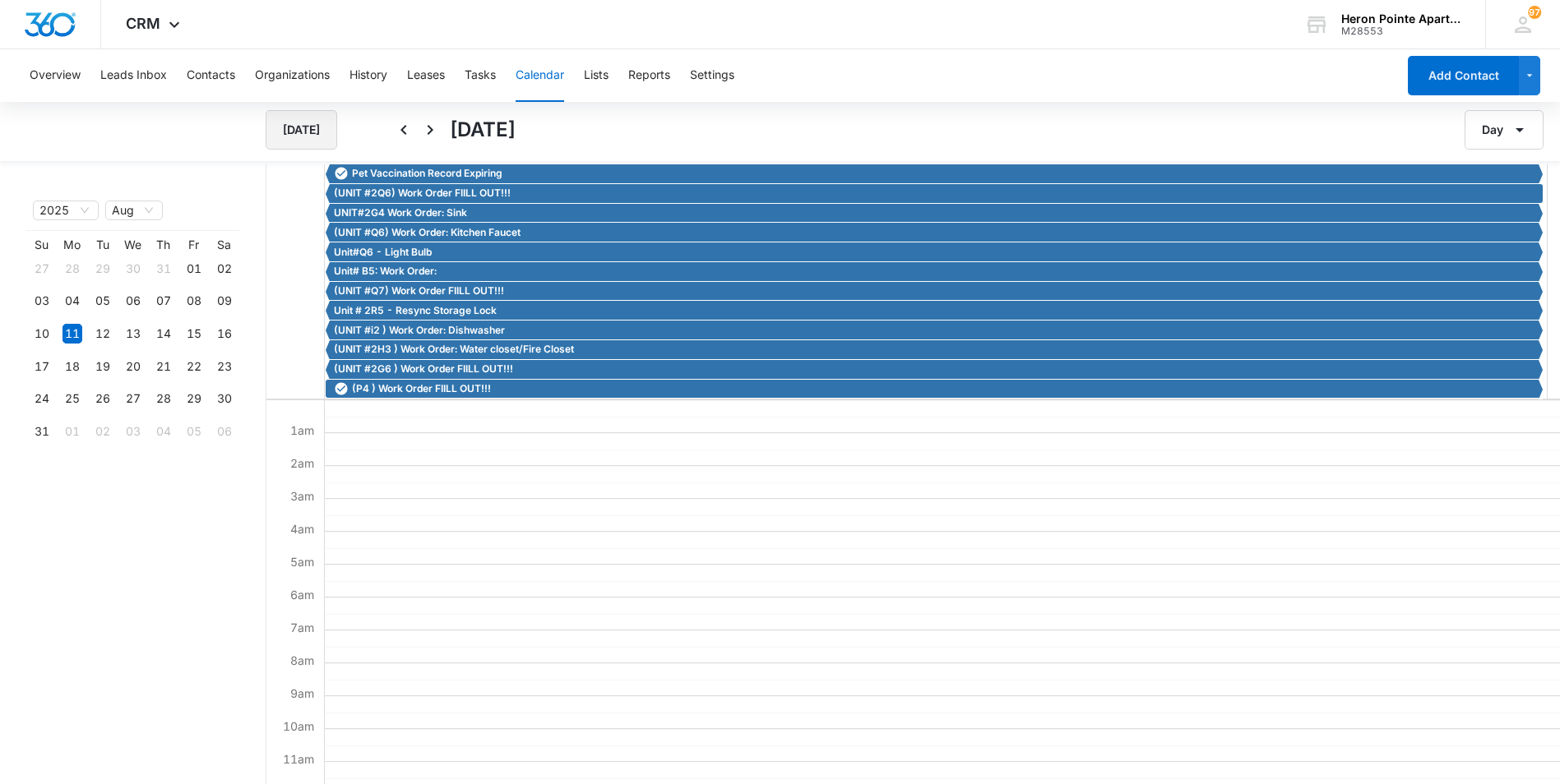
click at [304, 133] on button "[DATE]" at bounding box center [301, 130] width 72 height 40
